Goal: Transaction & Acquisition: Purchase product/service

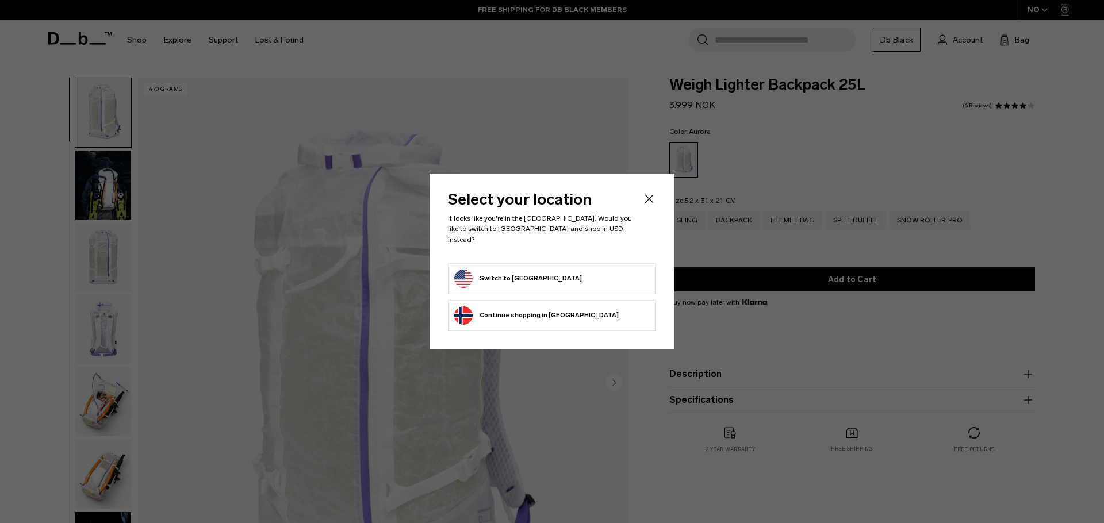
drag, startPoint x: 648, startPoint y: 208, endPoint x: 587, endPoint y: 275, distance: 91.2
click at [587, 275] on div "Select your location It looks like you're in the United States. Would you like …" at bounding box center [552, 261] width 245 height 175
click at [574, 275] on form "Switch to United States" at bounding box center [552, 279] width 196 height 18
click at [528, 272] on button "Switch to United States" at bounding box center [518, 279] width 128 height 18
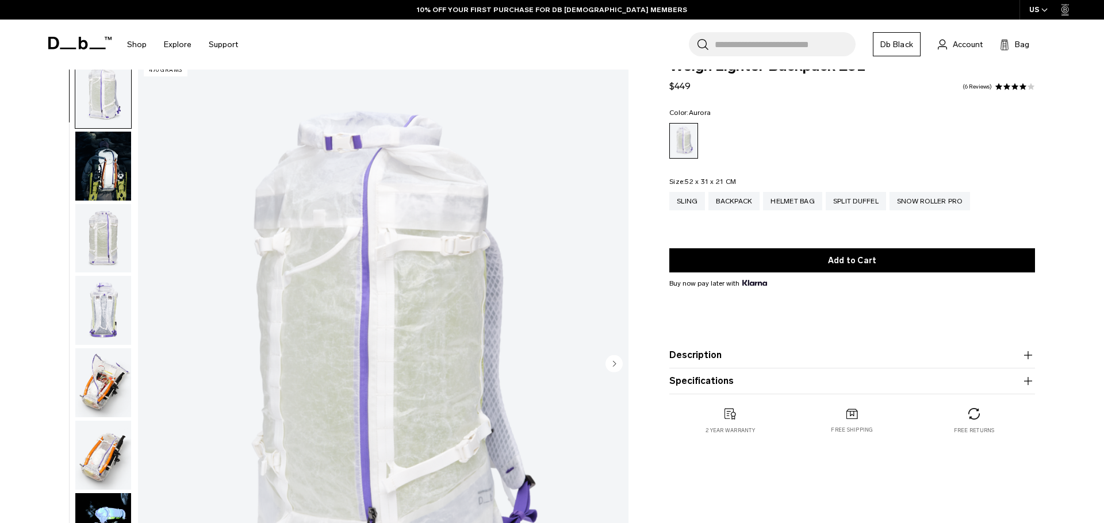
scroll to position [5, 0]
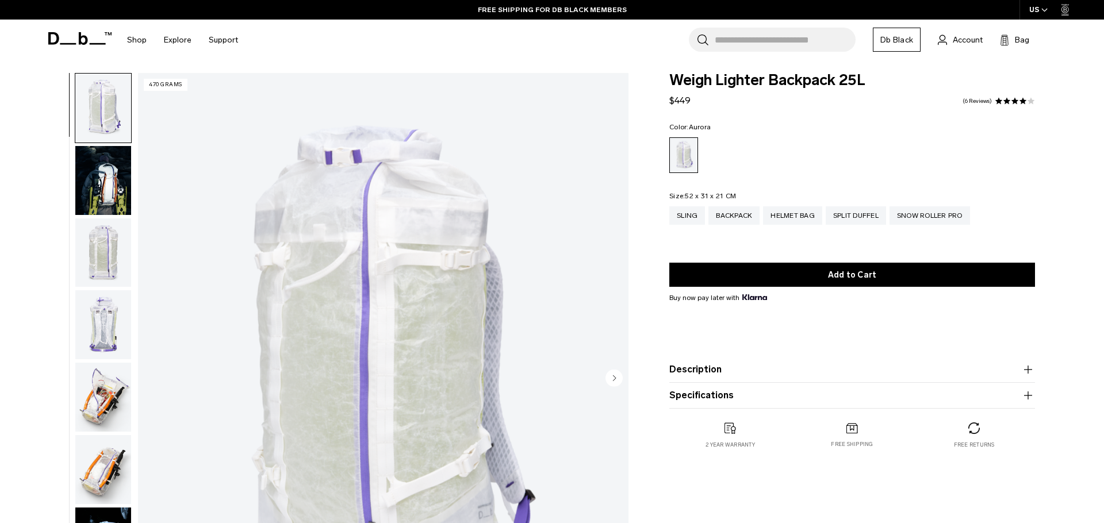
click at [122, 203] on img "button" at bounding box center [103, 180] width 56 height 69
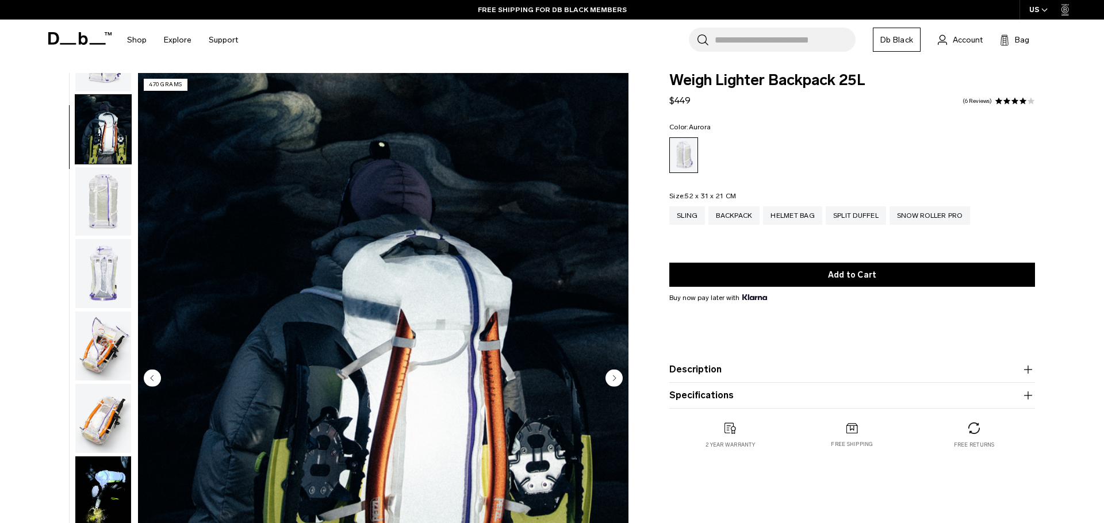
scroll to position [72, 0]
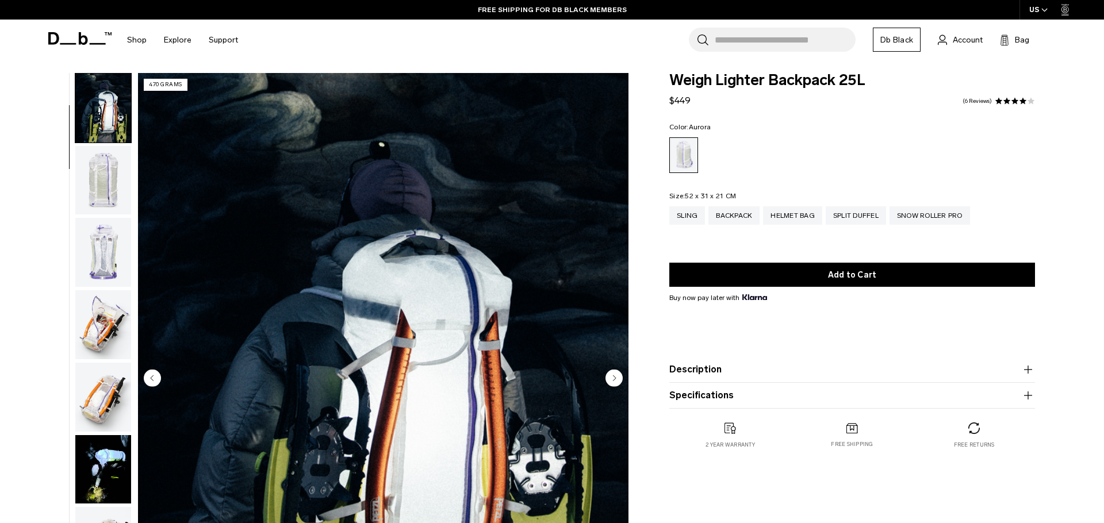
click at [120, 239] on img "button" at bounding box center [103, 252] width 56 height 69
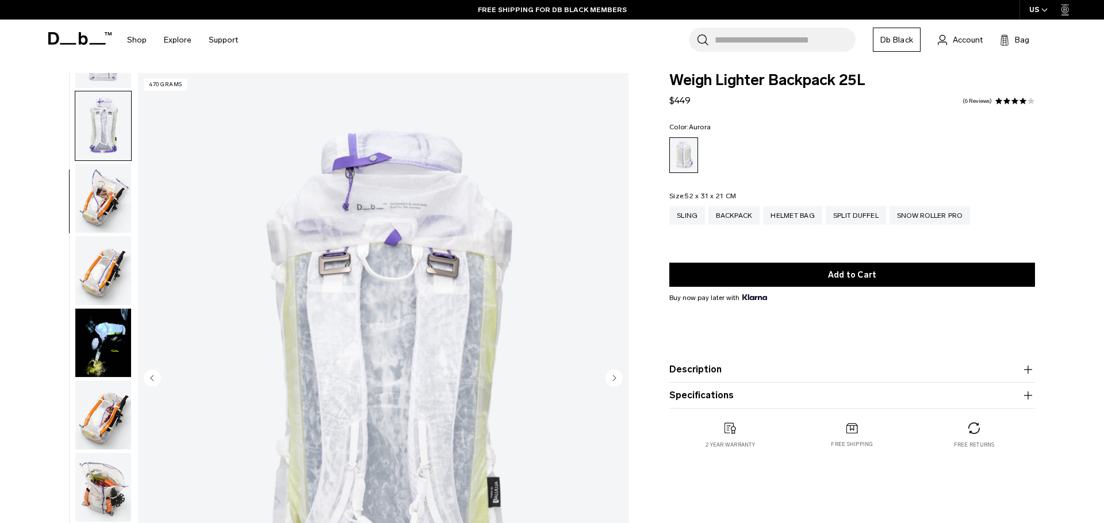
scroll to position [217, 0]
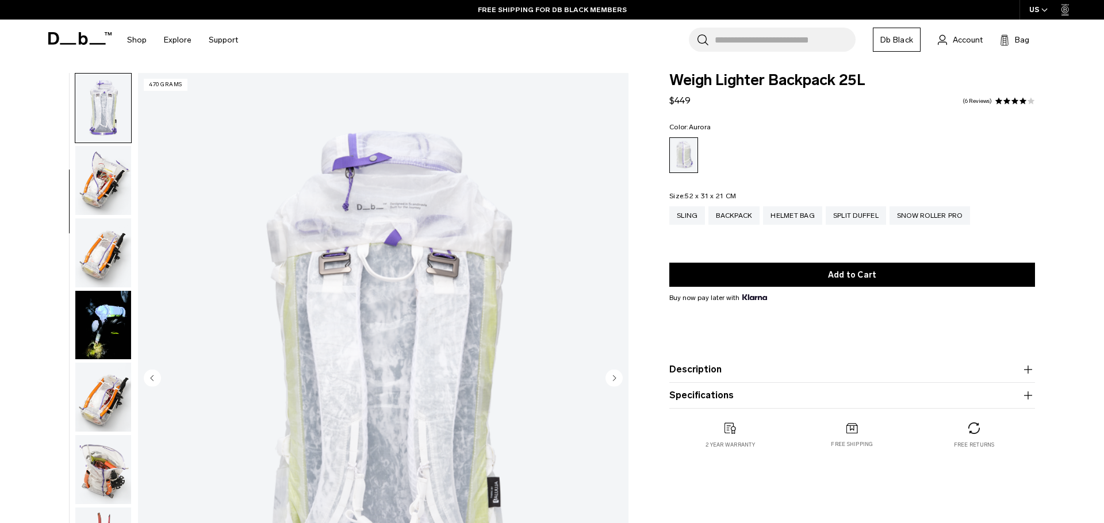
click at [114, 258] on img "button" at bounding box center [103, 253] width 56 height 69
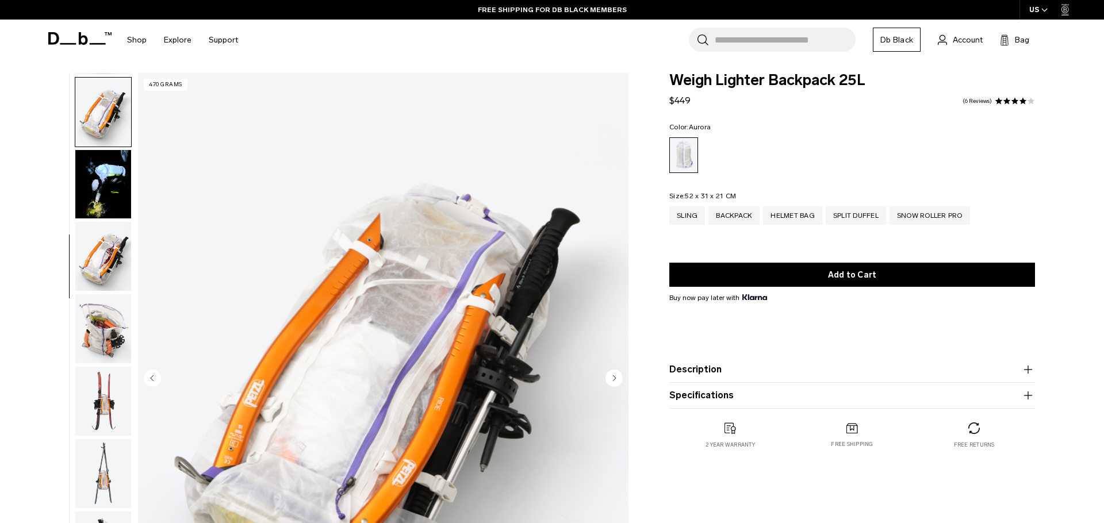
scroll to position [362, 0]
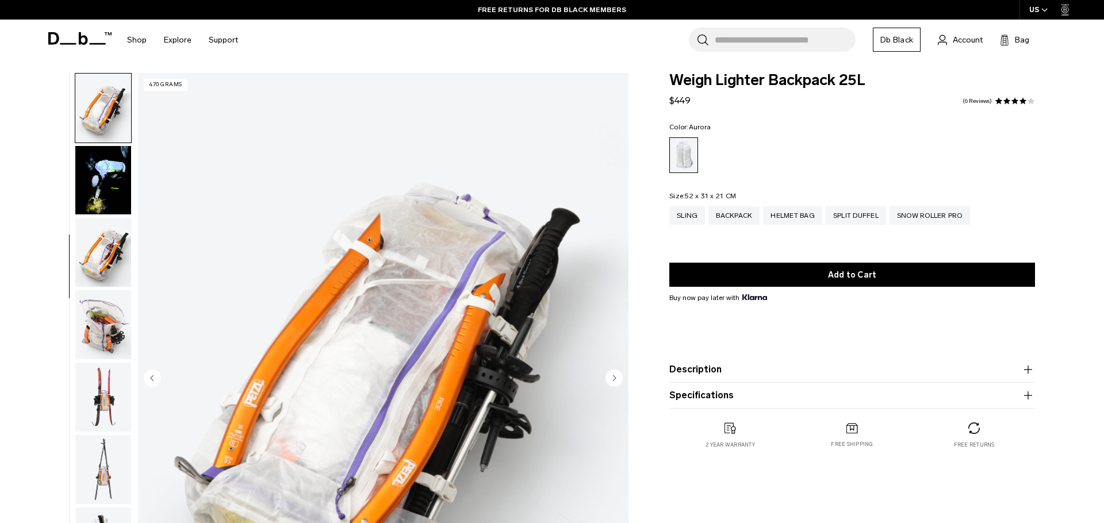
click at [104, 325] on img "button" at bounding box center [103, 324] width 56 height 69
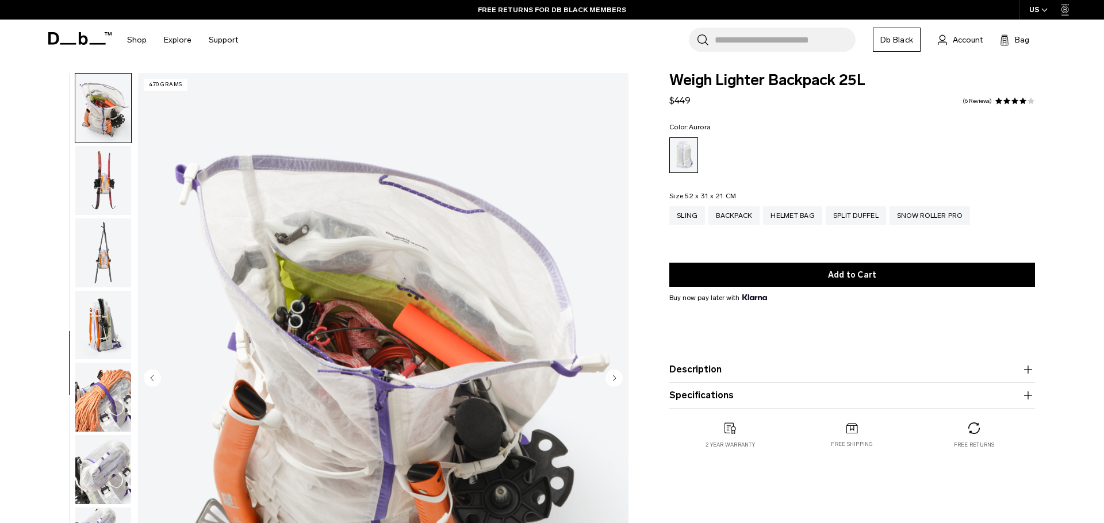
click at [103, 369] on img "button" at bounding box center [103, 397] width 56 height 69
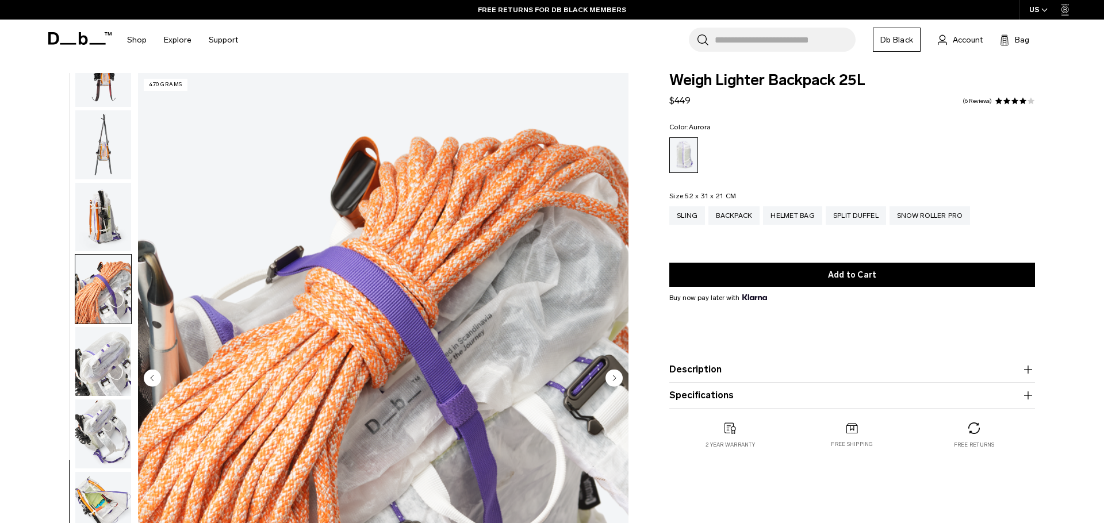
scroll to position [687, 0]
click at [103, 378] on img "button" at bounding box center [103, 361] width 56 height 69
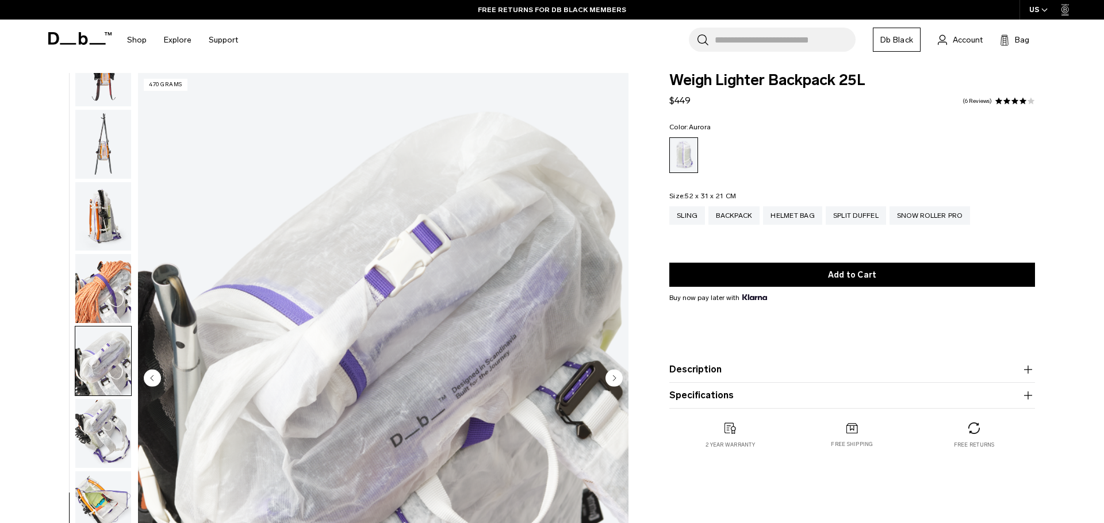
click at [105, 423] on img "button" at bounding box center [103, 433] width 56 height 69
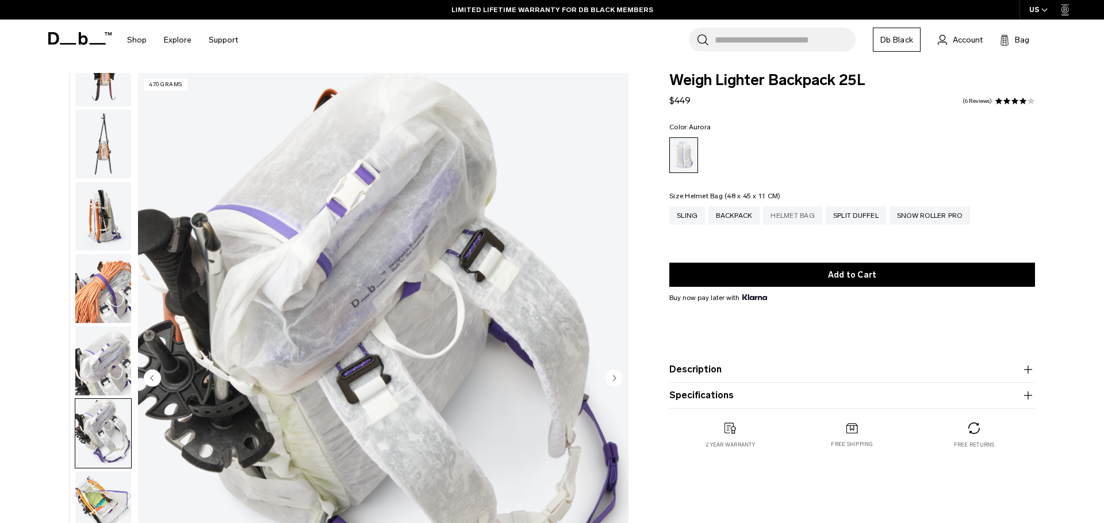
scroll to position [0, 0]
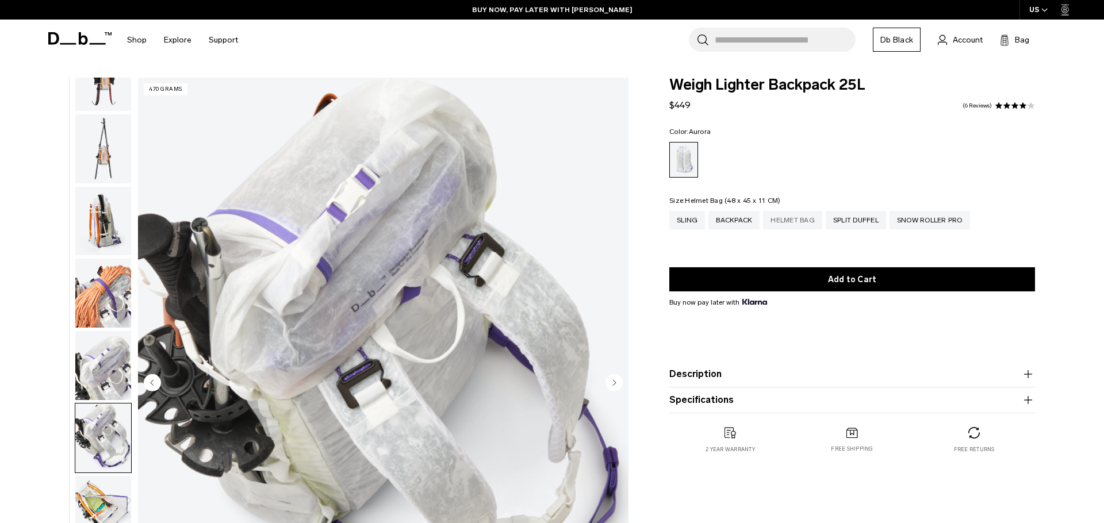
click at [780, 224] on div "Helmet Bag" at bounding box center [792, 220] width 59 height 18
